Goal: Connect with others: Connect with others

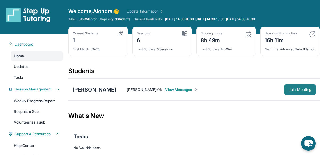
click at [303, 91] on span "Join Meeting" at bounding box center [300, 89] width 23 height 3
click at [282, 92] on div "Alondra Gil : Yes, I'll be on at 4:40. :) View Messages" at bounding box center [200, 89] width 168 height 5
click at [308, 91] on span "Join Meeting" at bounding box center [300, 89] width 23 height 3
click at [305, 91] on span "Join Meeting" at bounding box center [300, 89] width 23 height 3
